Goal: Task Accomplishment & Management: Manage account settings

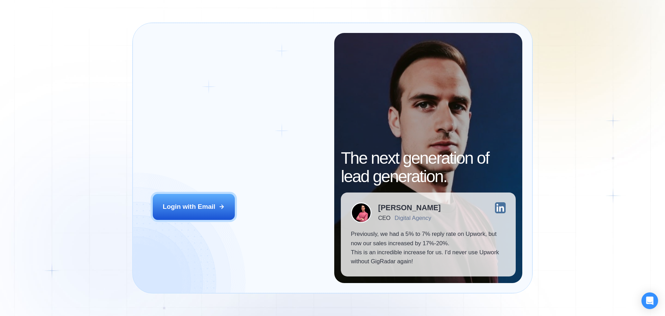
click at [204, 193] on div "Login ‍ Welcome to GigRadar. AI Business Manager for Agencies Login with Email" at bounding box center [239, 158] width 192 height 250
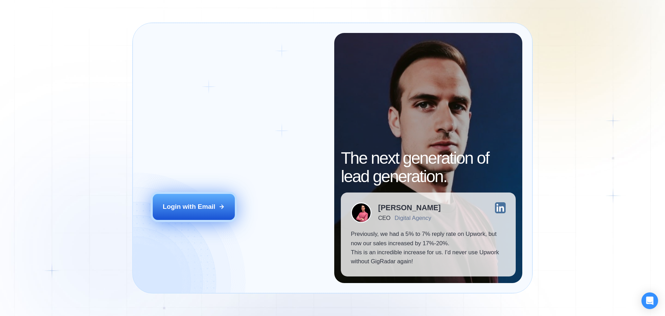
click at [201, 199] on button "Login with Email" at bounding box center [194, 207] width 82 height 26
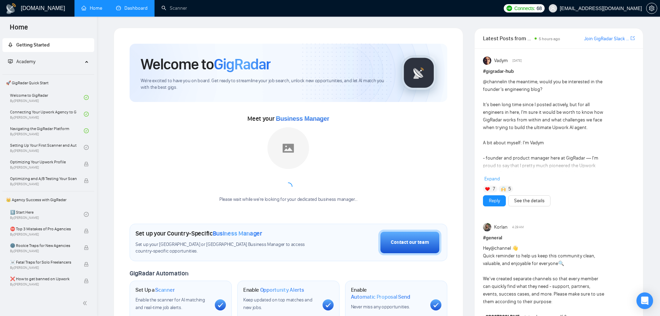
click at [131, 7] on link "Dashboard" at bounding box center [132, 8] width 32 height 6
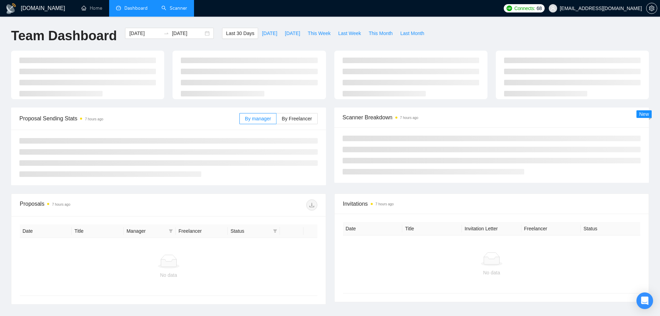
type input "[DATE]"
